Goal: Transaction & Acquisition: Purchase product/service

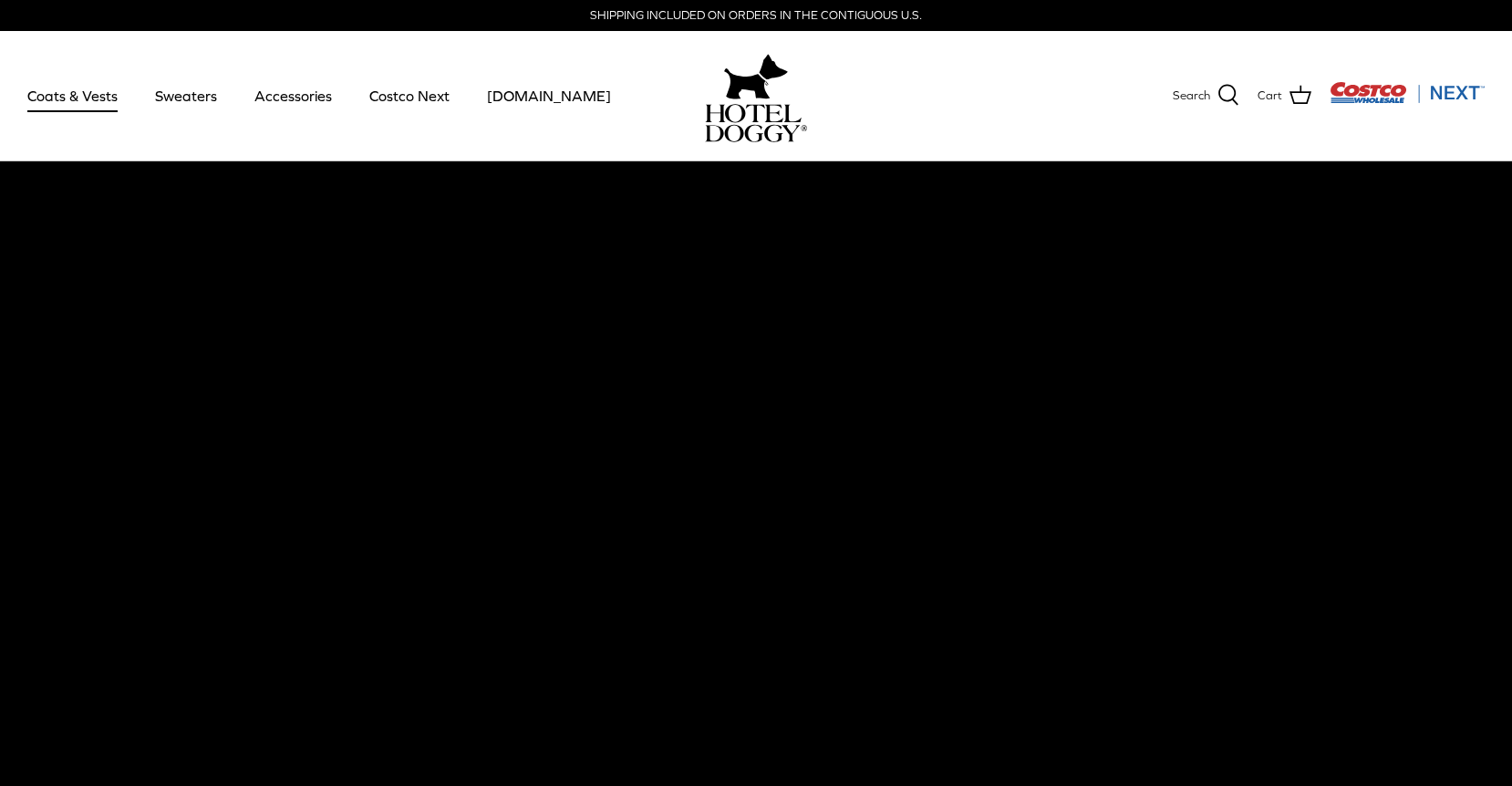
click at [64, 94] on link "Coats & Vests" at bounding box center [72, 95] width 123 height 62
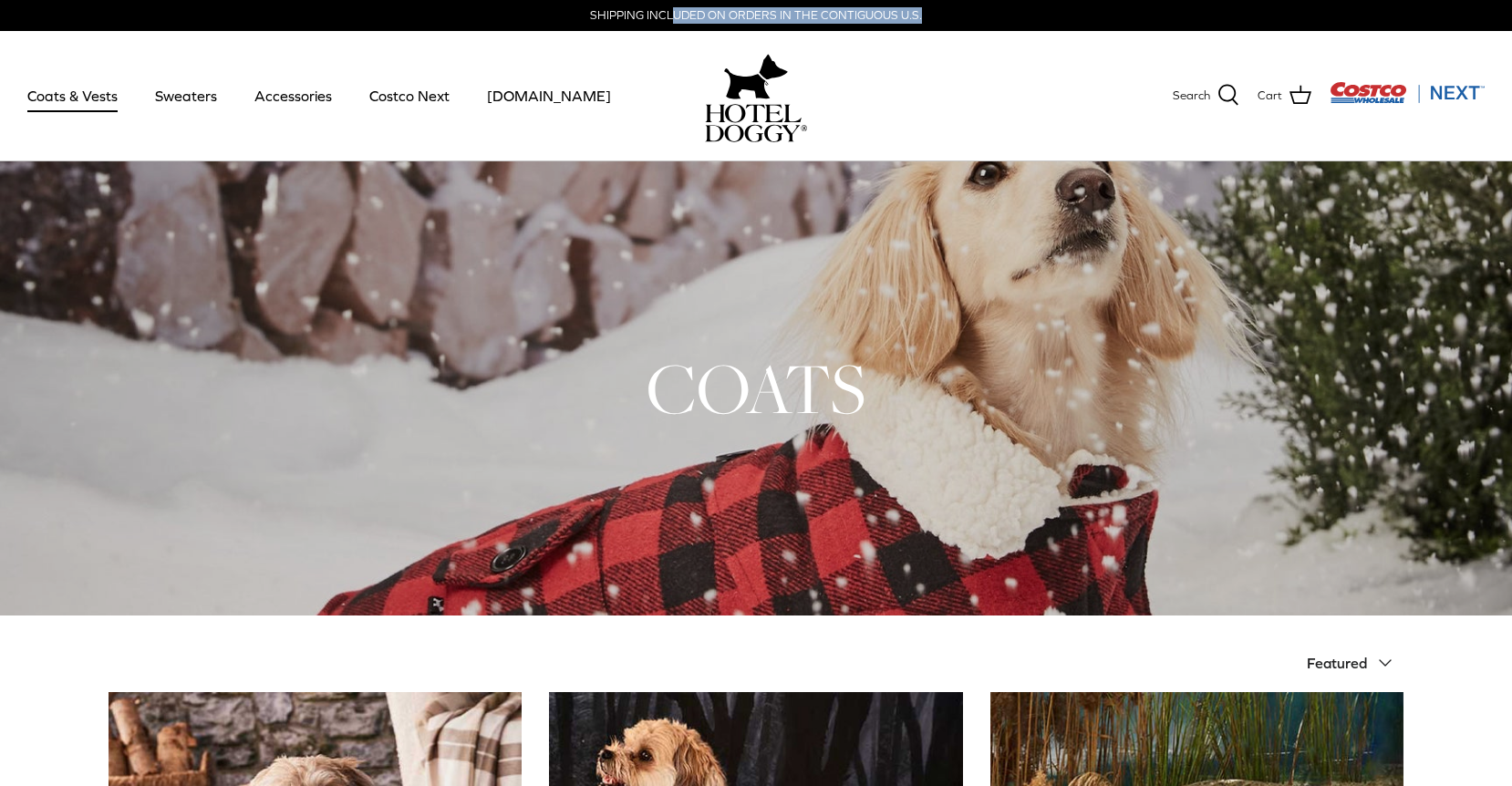
drag, startPoint x: 672, startPoint y: 19, endPoint x: 1009, endPoint y: -18, distance: 339.0
click at [978, 9] on div "SHIPPING INCLUDED ON ORDERS IN THE CONTIGUOUS U.S." at bounding box center [757, 16] width 557 height 31
